Goal: Information Seeking & Learning: Learn about a topic

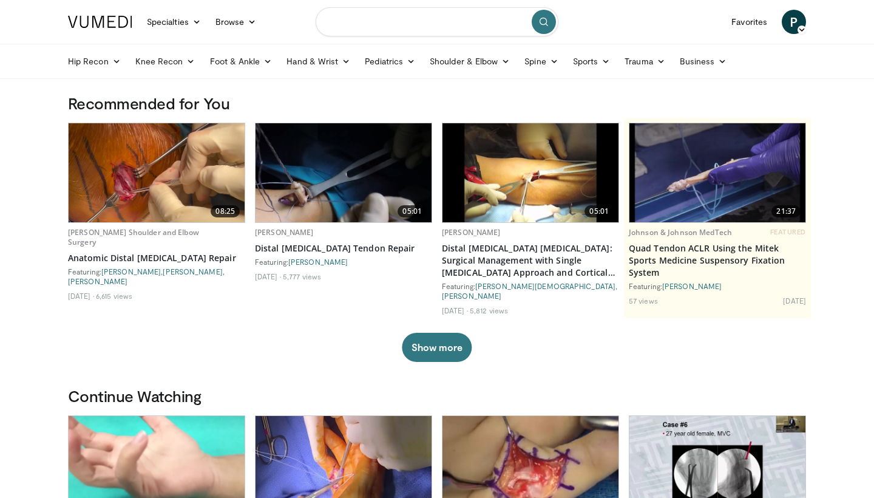
click at [353, 25] on input "Search topics, interventions" at bounding box center [437, 21] width 243 height 29
type input "**********"
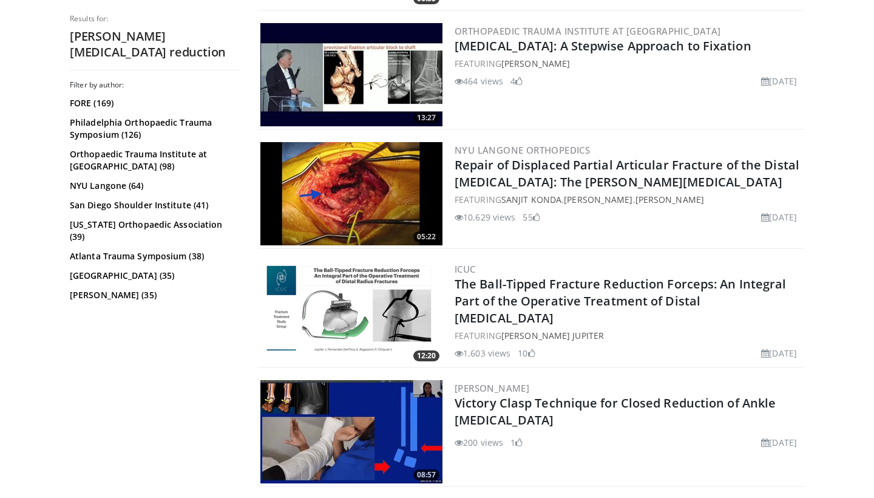
scroll to position [474, 0]
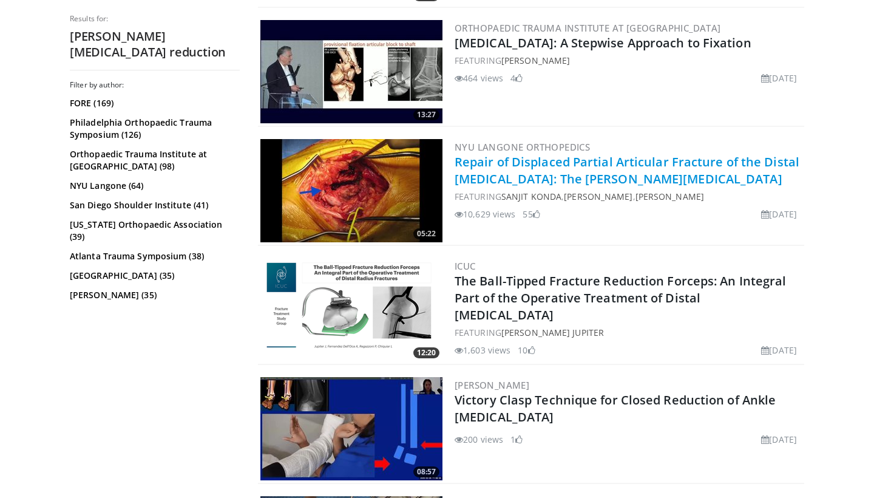
click at [571, 181] on link "Repair of Displaced Partial Articular Fracture of the Distal Femur: The Hoffa F…" at bounding box center [627, 170] width 345 height 33
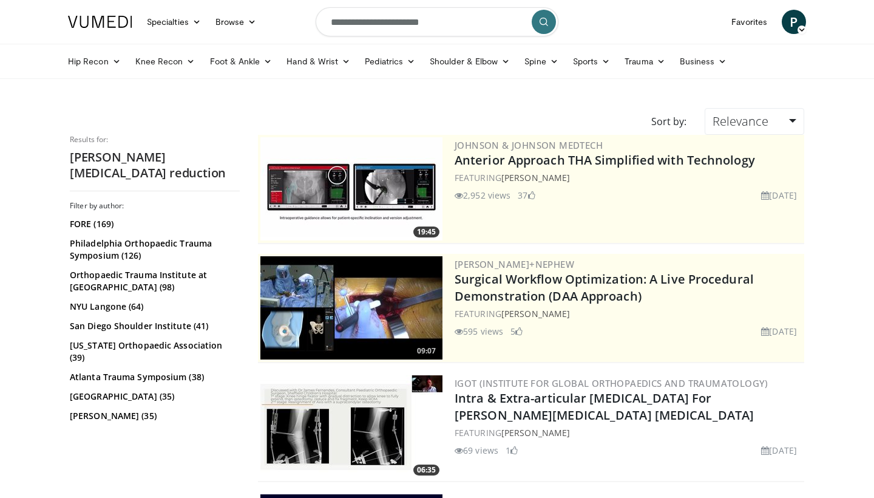
scroll to position [0, 0]
click at [353, 22] on input "**********" at bounding box center [437, 21] width 243 height 29
type input "**********"
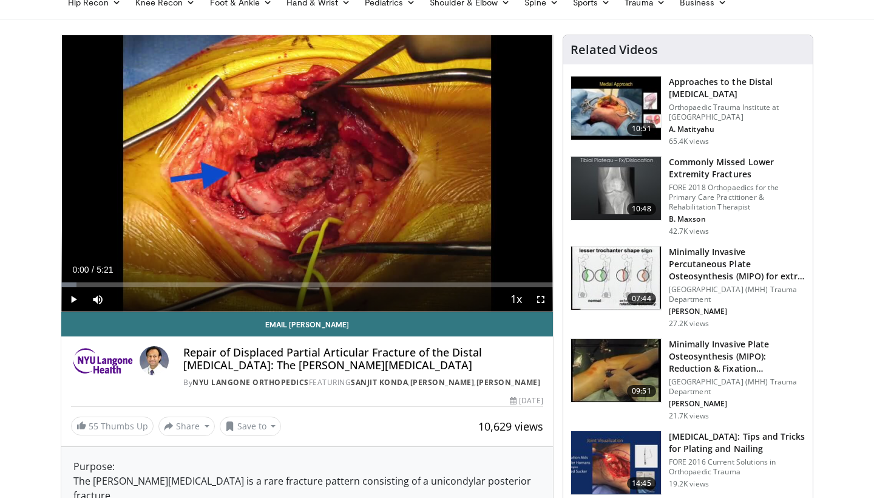
scroll to position [55, 0]
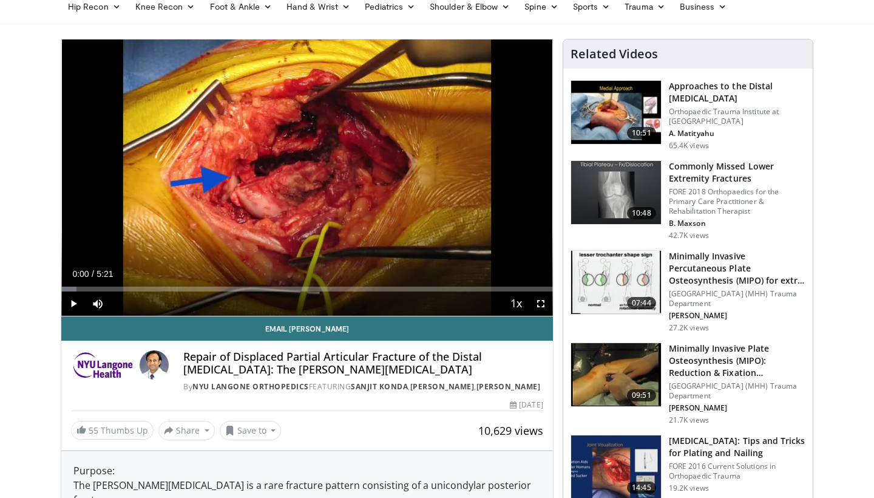
click at [73, 307] on span "Video Player" at bounding box center [73, 303] width 24 height 24
click at [543, 304] on span "Video Player" at bounding box center [541, 303] width 24 height 24
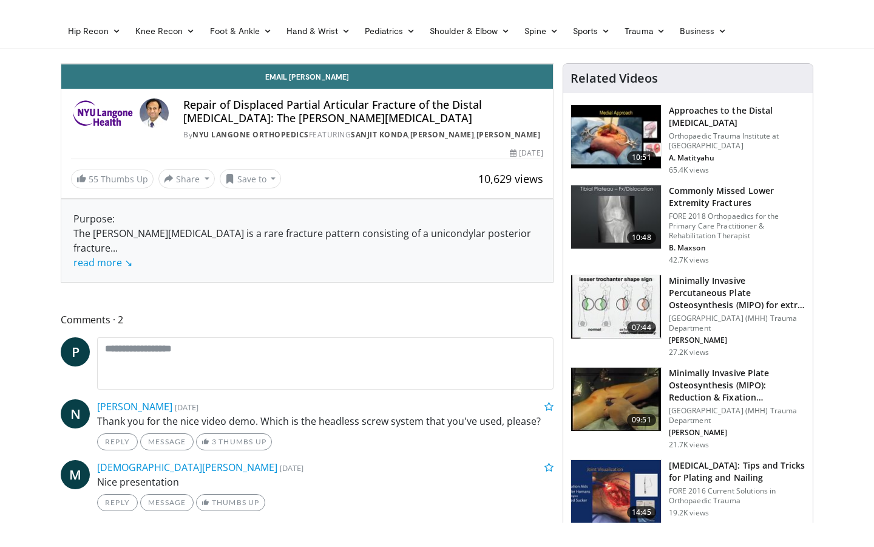
scroll to position [0, 0]
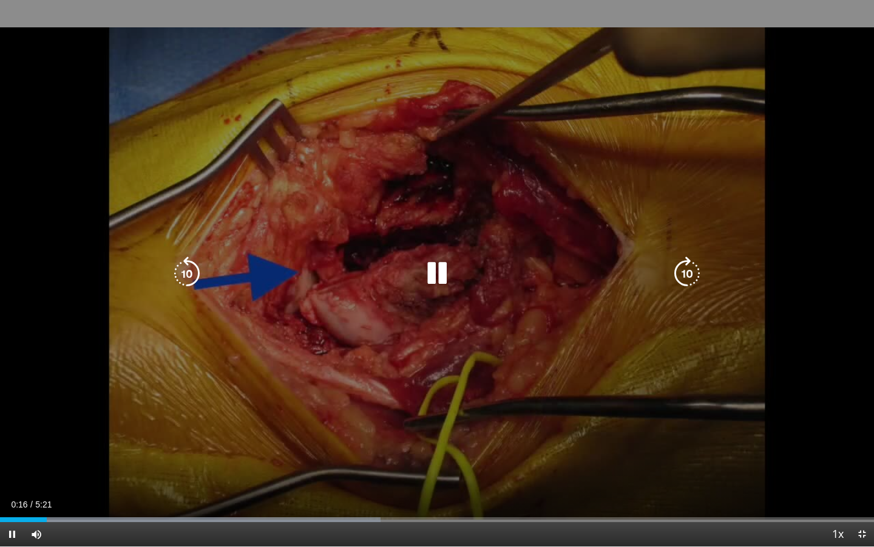
click at [697, 285] on icon "Video Player" at bounding box center [687, 273] width 34 height 34
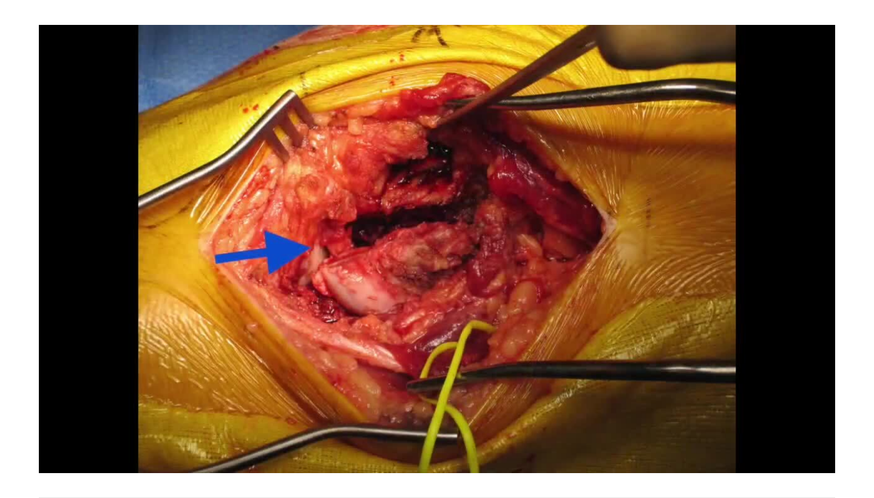
scroll to position [55, 0]
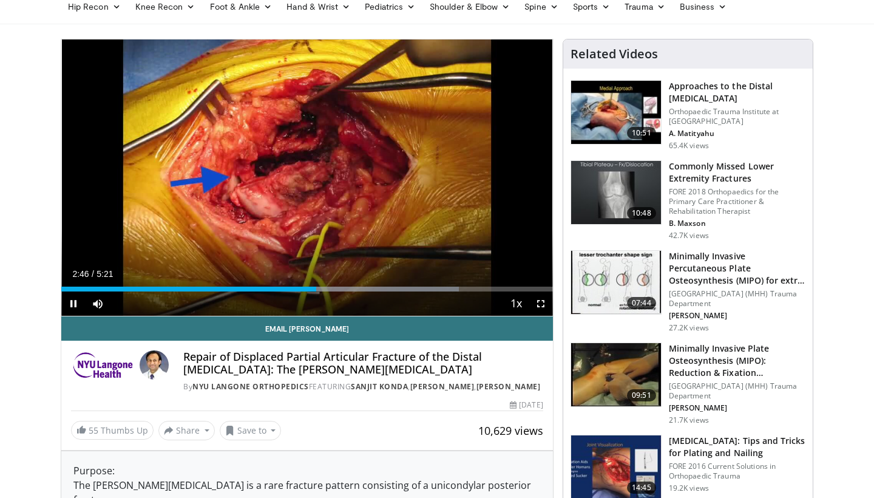
click at [540, 306] on span "Video Player" at bounding box center [541, 303] width 24 height 24
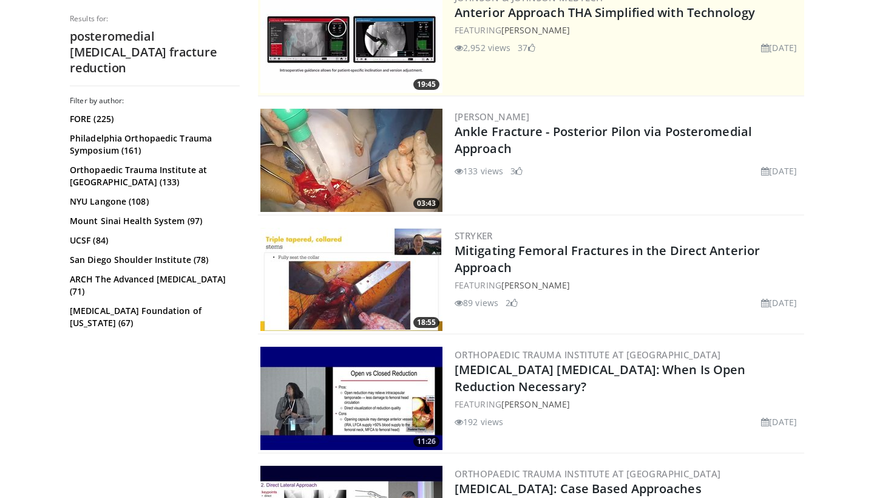
scroll to position [269, 0]
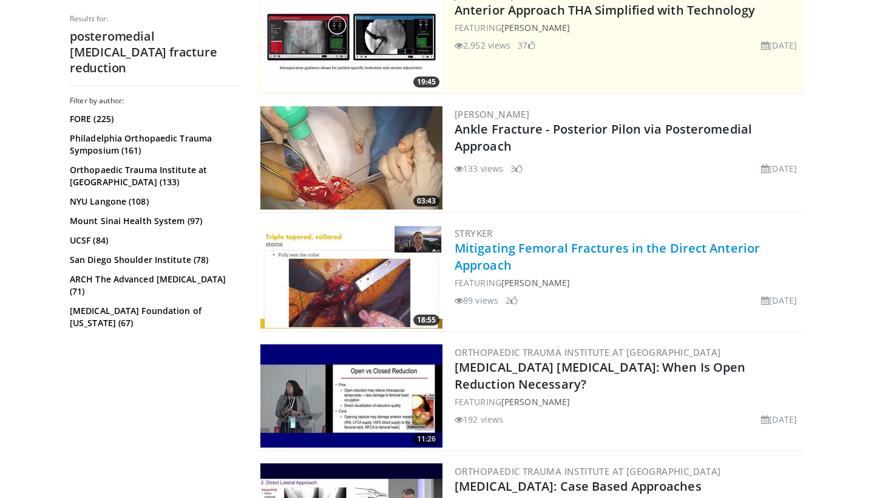
click at [585, 251] on link "Mitigating Femoral Fractures in the Direct Anterior Approach" at bounding box center [607, 256] width 305 height 33
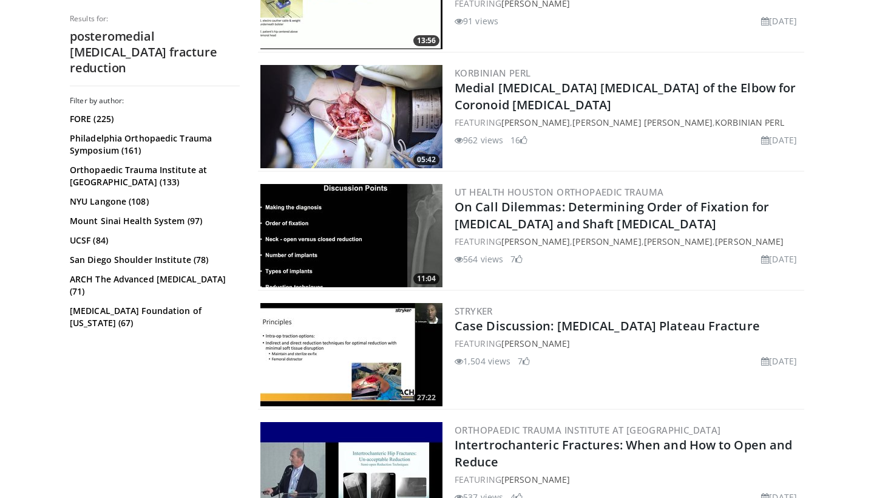
scroll to position [1382, 0]
